Goal: Task Accomplishment & Management: Use online tool/utility

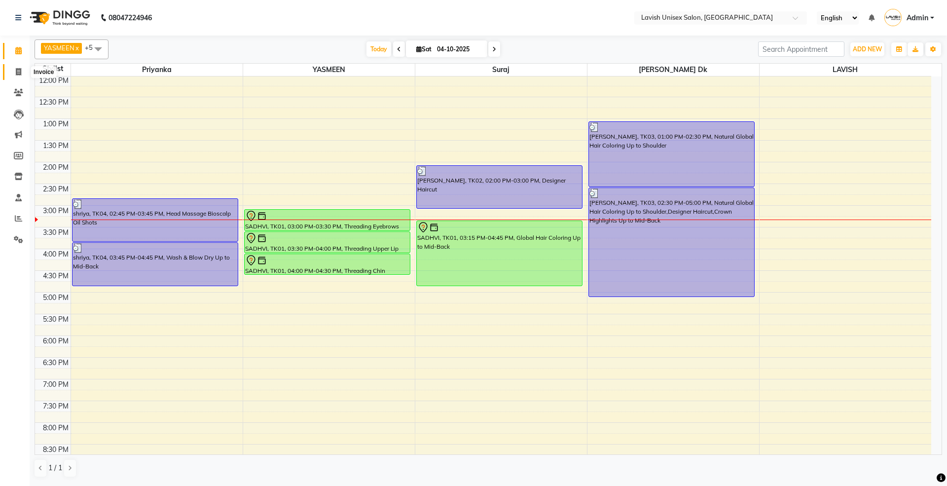
click at [18, 69] on icon at bounding box center [18, 71] width 5 height 7
select select "service"
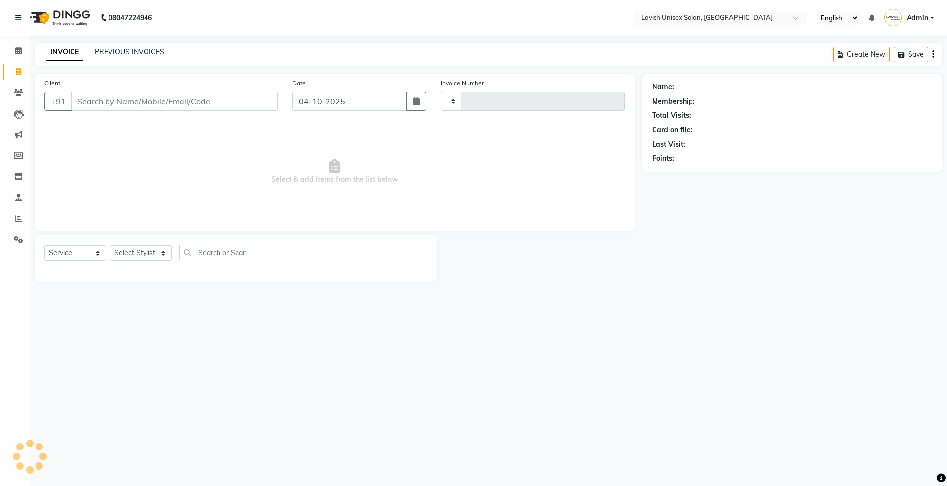
type input "0690"
select select "8"
click at [20, 51] on icon at bounding box center [18, 50] width 6 height 7
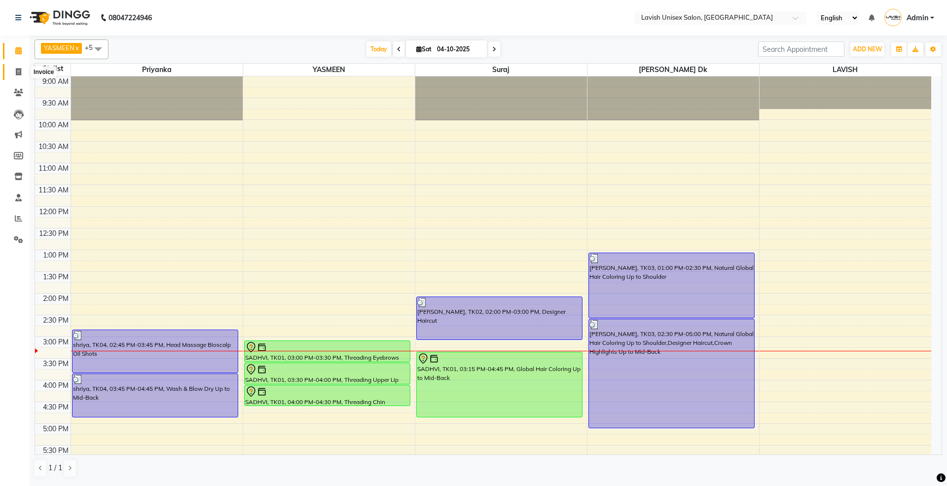
click at [18, 72] on icon at bounding box center [18, 71] width 5 height 7
select select "service"
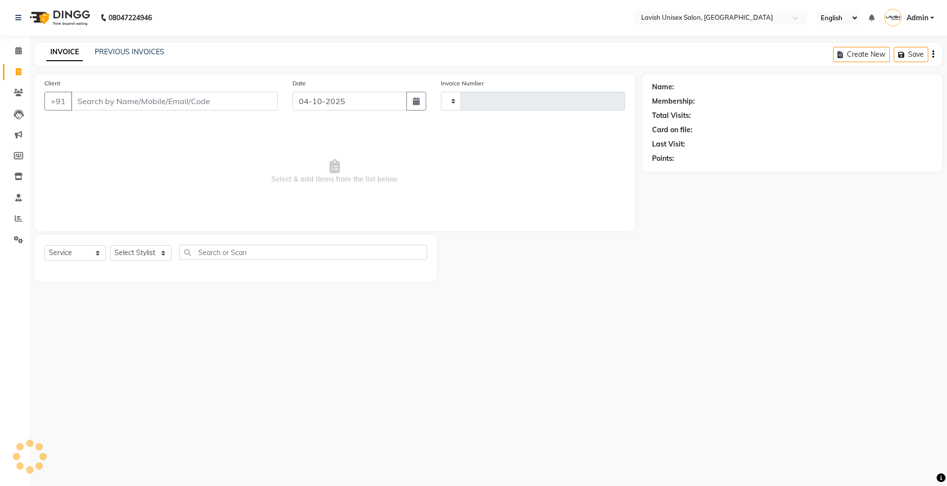
type input "0690"
select select "8"
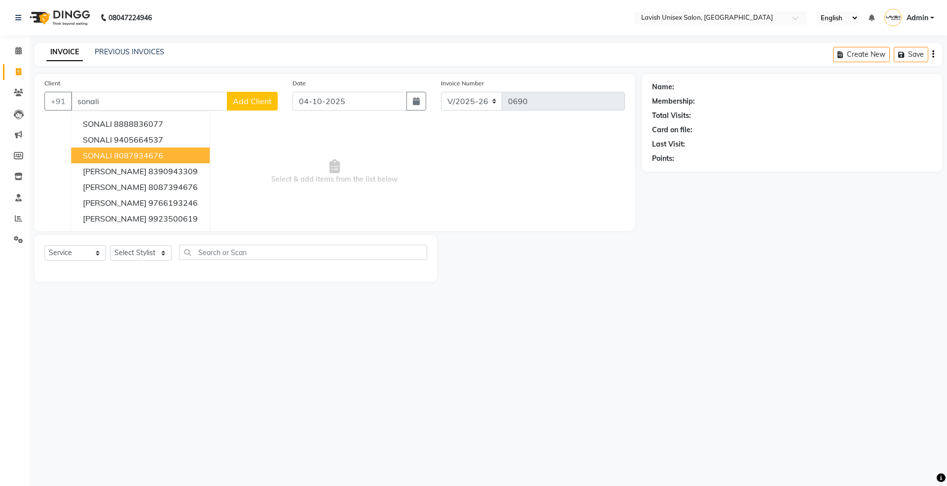
click at [110, 154] on span "SONALI" at bounding box center [97, 155] width 29 height 10
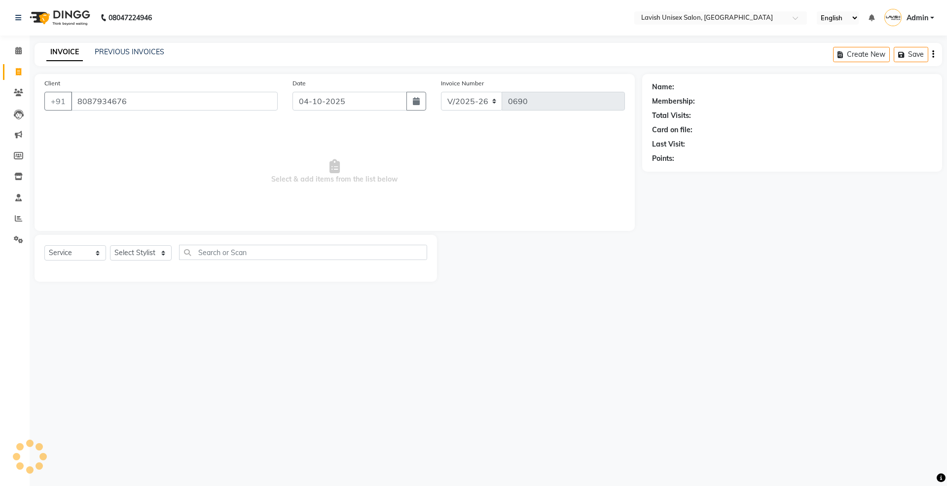
type input "8087934676"
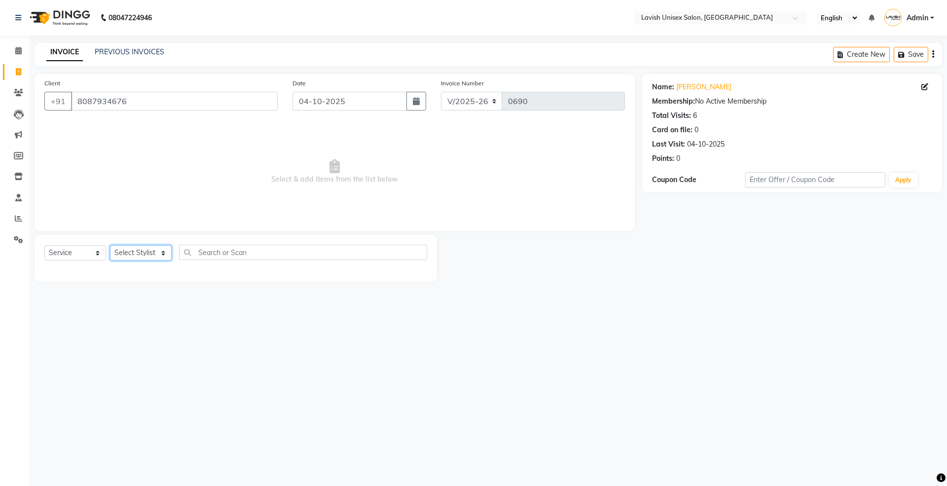
click at [137, 257] on select "Select Stylist [PERSON_NAME] Dk LAVISH priyanka suraj YASMEEN" at bounding box center [141, 252] width 62 height 15
select select "6248"
click at [110, 245] on select "Select Stylist [PERSON_NAME] Dk LAVISH priyanka suraj YASMEEN" at bounding box center [141, 252] width 62 height 15
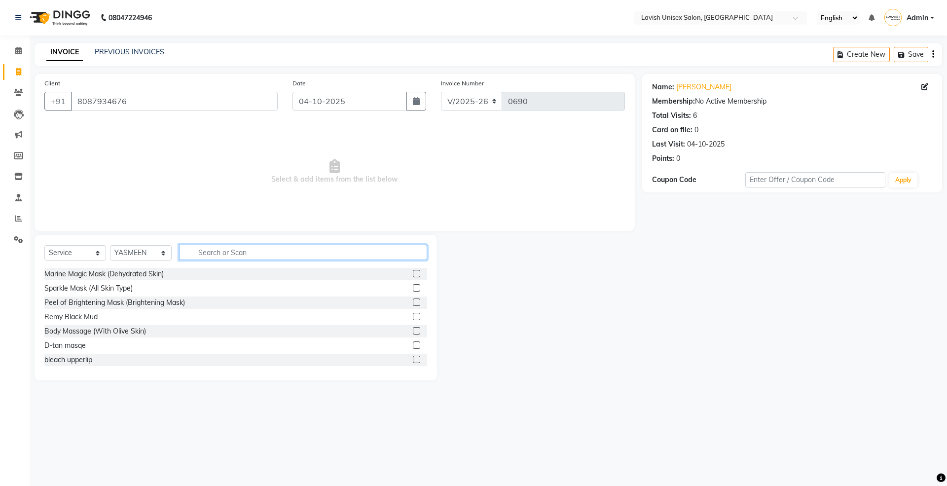
click at [251, 249] on input "text" at bounding box center [303, 252] width 248 height 15
type input "thre"
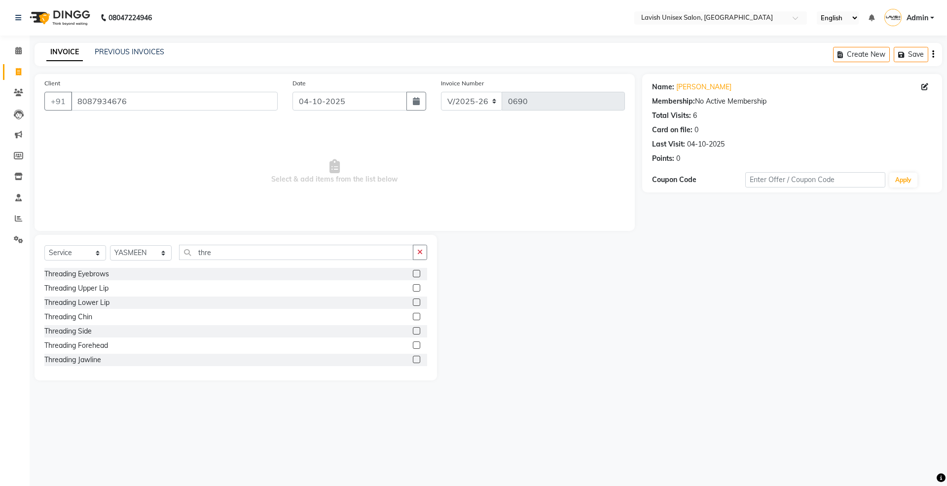
click at [413, 286] on label at bounding box center [416, 287] width 7 height 7
click at [413, 286] on input "checkbox" at bounding box center [416, 288] width 6 height 6
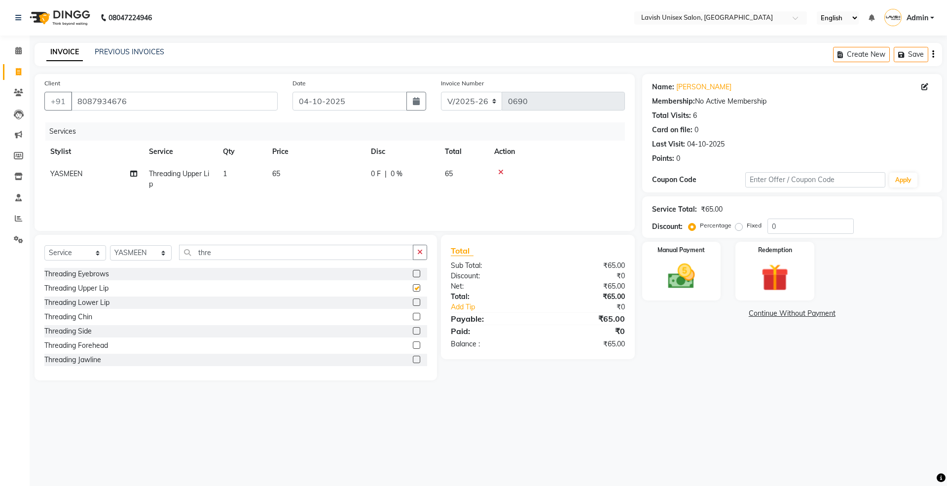
checkbox input "false"
click at [413, 320] on label at bounding box center [416, 316] width 7 height 7
click at [413, 320] on input "checkbox" at bounding box center [416, 317] width 6 height 6
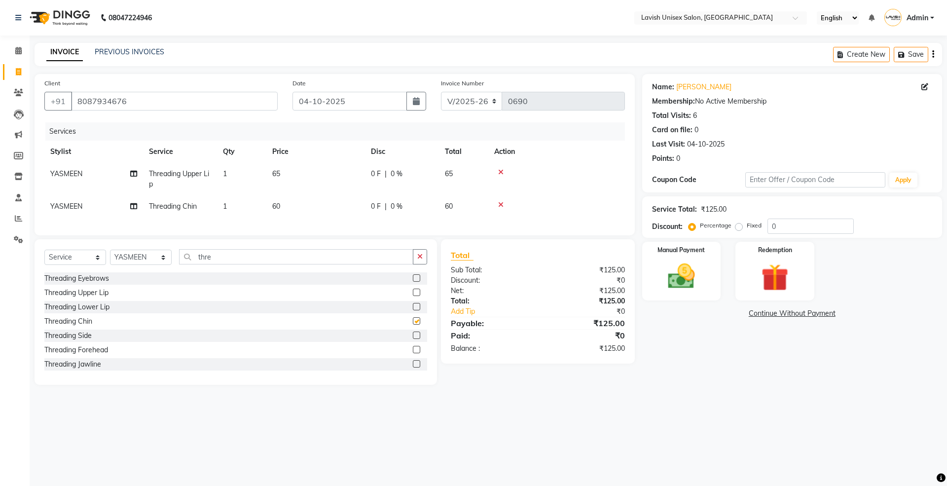
checkbox input "false"
click at [278, 207] on span "60" at bounding box center [276, 206] width 8 height 9
select select "6248"
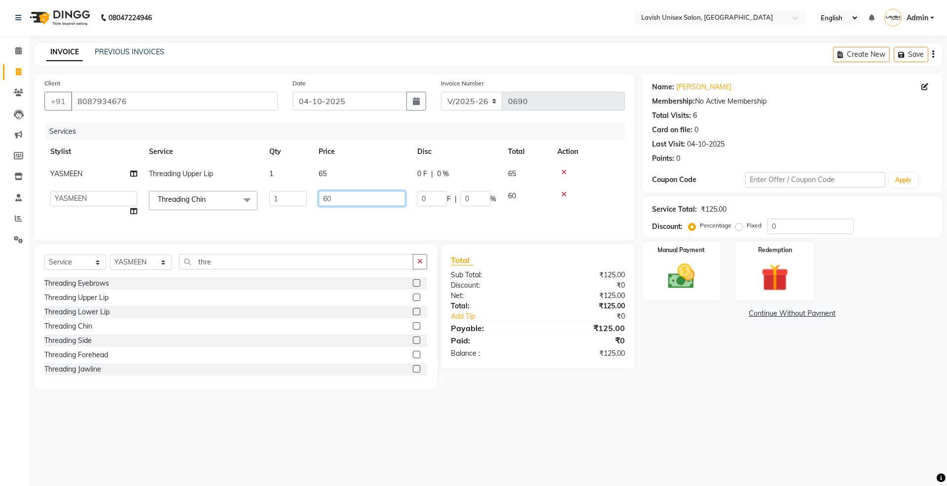
click at [334, 202] on input "60" at bounding box center [362, 198] width 87 height 15
type input "65"
click at [594, 379] on div "Total Sub Total: ₹125.00 Discount: ₹0 Net: ₹125.00 Total: ₹125.00 Add Tip ₹0 Pa…" at bounding box center [539, 316] width 205 height 145
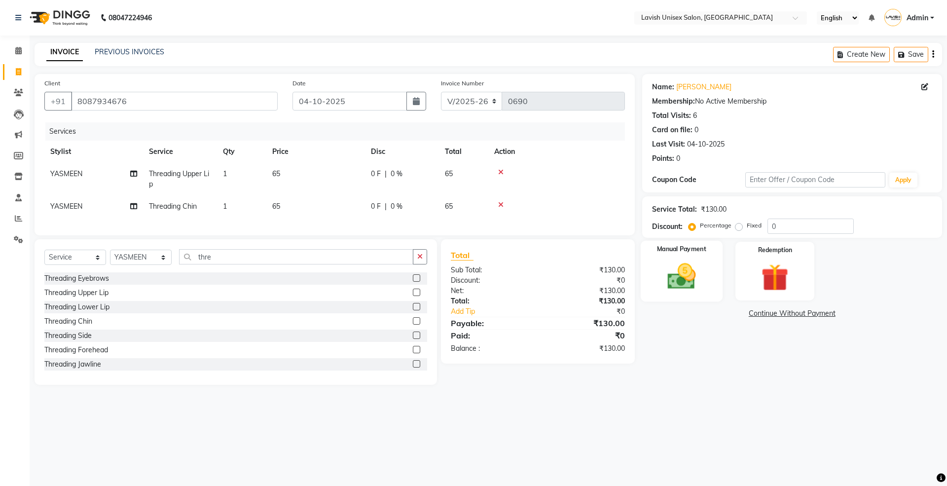
click at [685, 288] on img at bounding box center [681, 276] width 46 height 33
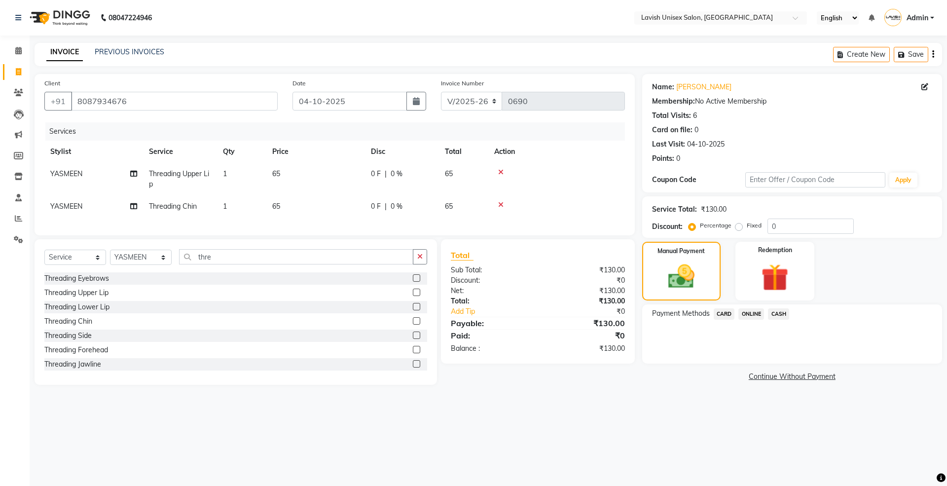
click at [743, 313] on span "ONLINE" at bounding box center [751, 313] width 26 height 11
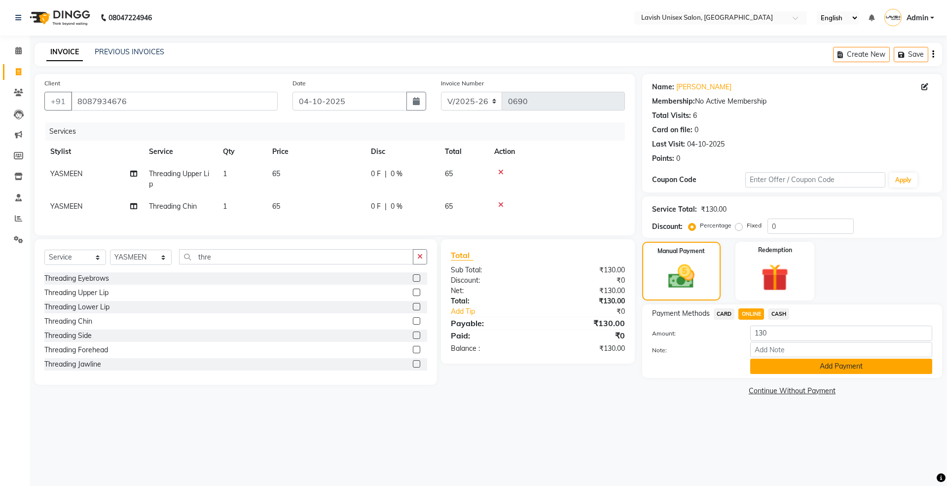
click at [780, 371] on button "Add Payment" at bounding box center [841, 366] width 182 height 15
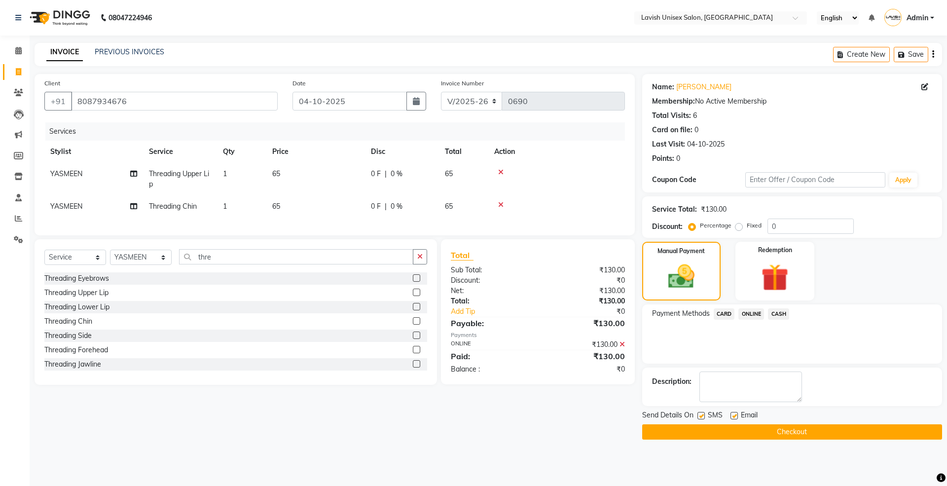
click at [783, 432] on button "Checkout" at bounding box center [792, 431] width 300 height 15
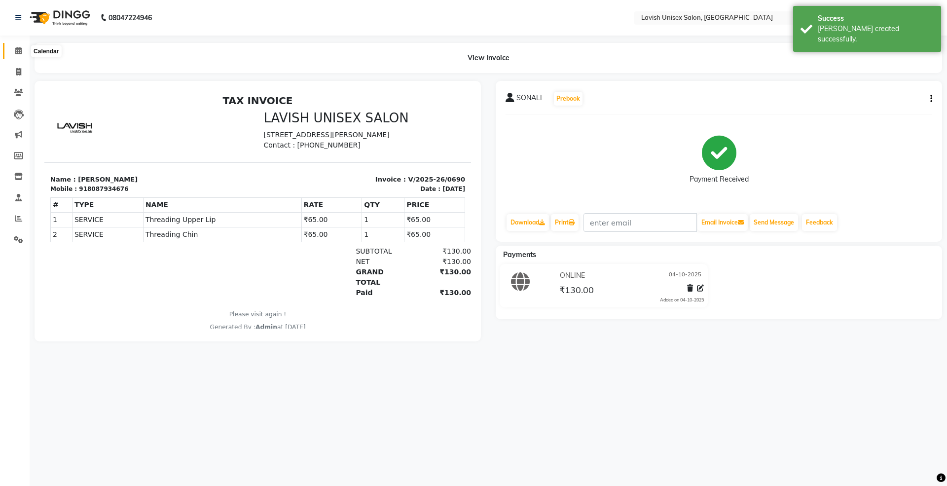
click at [20, 53] on icon at bounding box center [18, 50] width 6 height 7
